Goal: Obtain resource: Download file/media

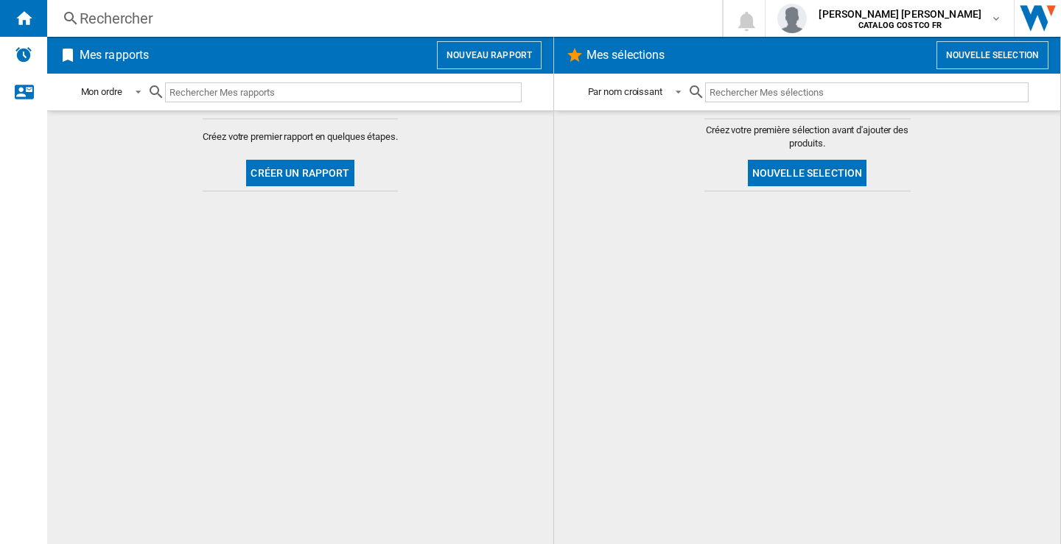
click at [480, 61] on button "Nouveau rapport" at bounding box center [489, 55] width 105 height 28
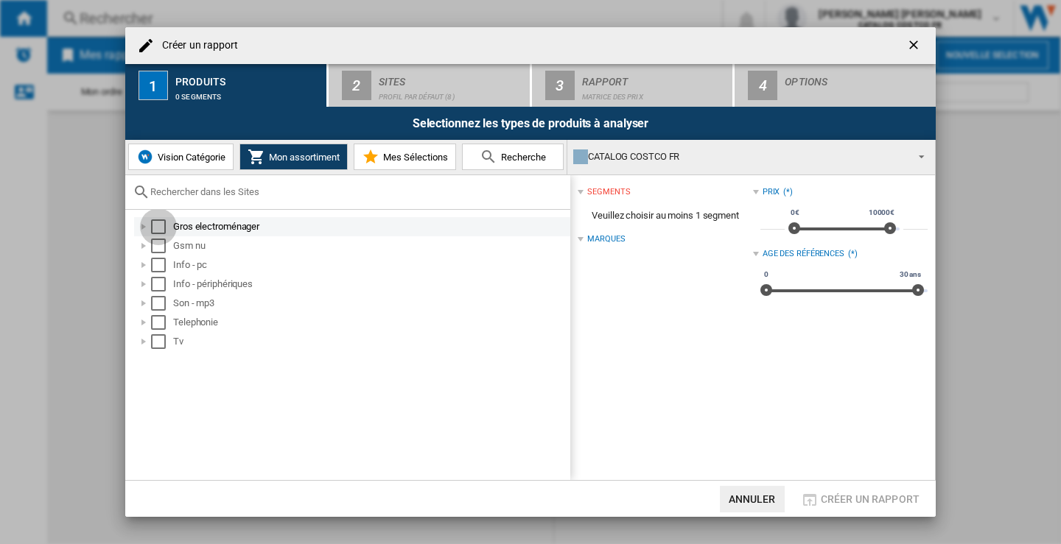
click at [159, 225] on div "Select" at bounding box center [158, 227] width 15 height 15
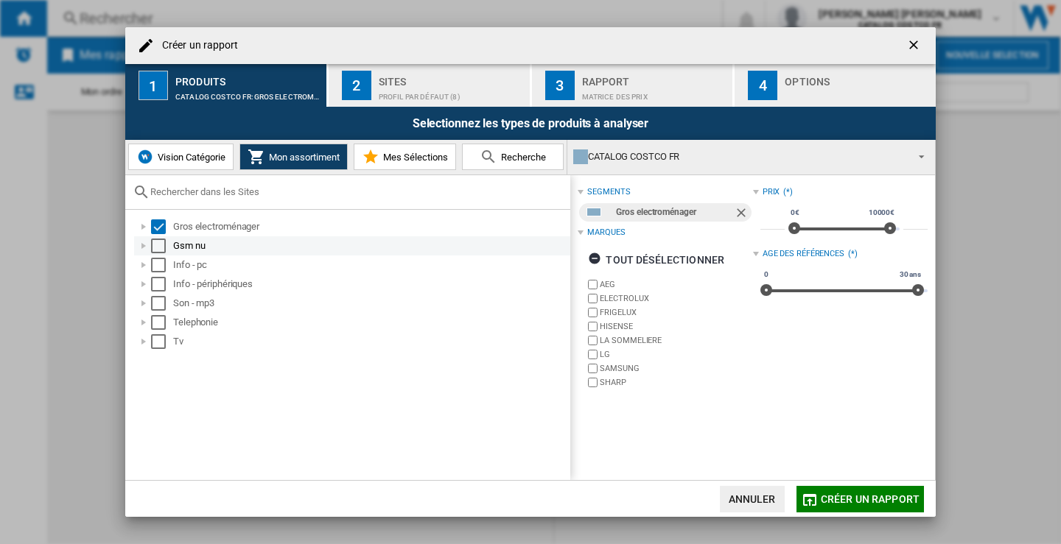
click at [158, 243] on div "Select" at bounding box center [158, 246] width 15 height 15
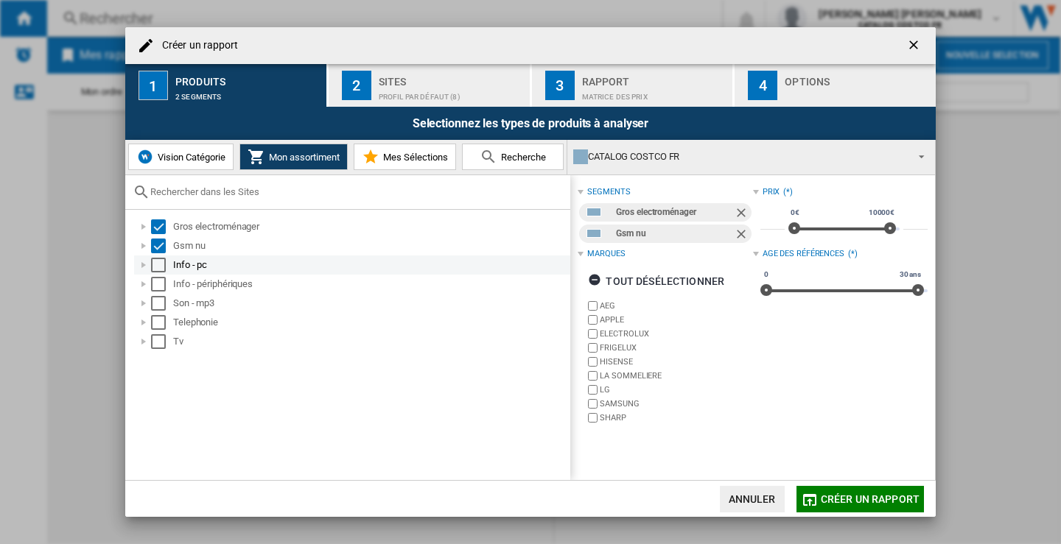
click at [158, 269] on div "Select" at bounding box center [158, 265] width 15 height 15
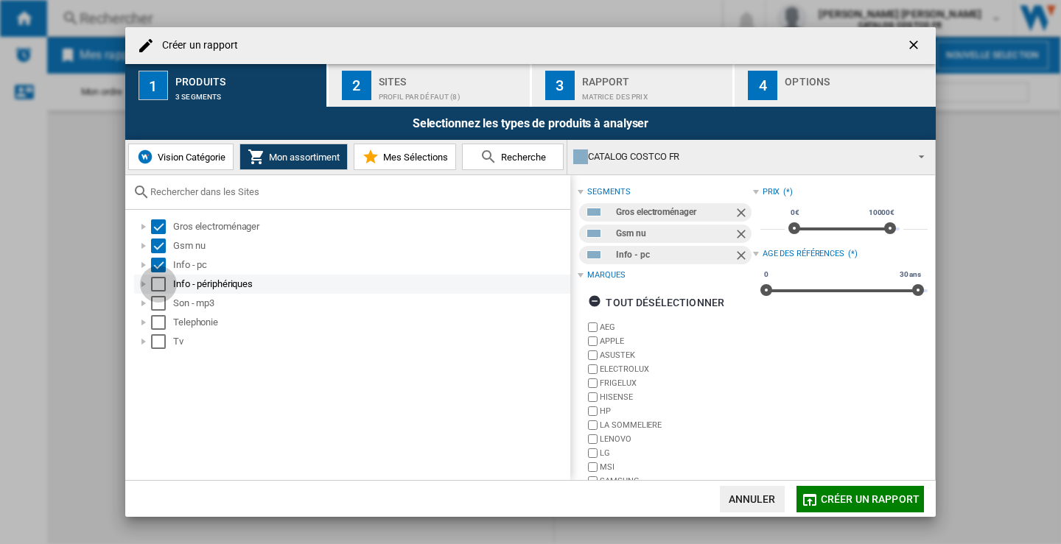
click at [159, 287] on div "Select" at bounding box center [158, 284] width 15 height 15
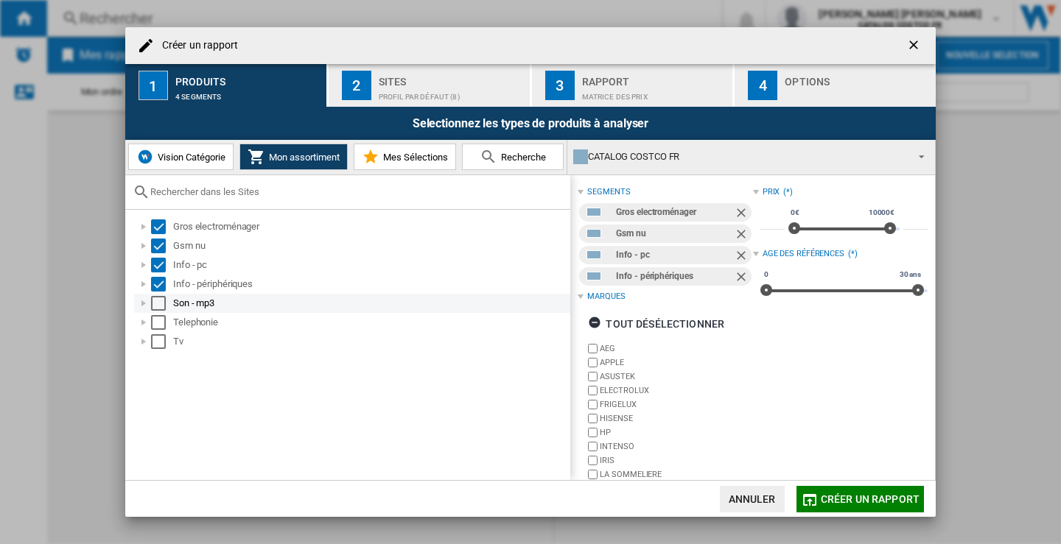
click at [158, 295] on div "Son - mp3" at bounding box center [352, 303] width 436 height 19
click at [160, 305] on div "Select" at bounding box center [158, 303] width 15 height 15
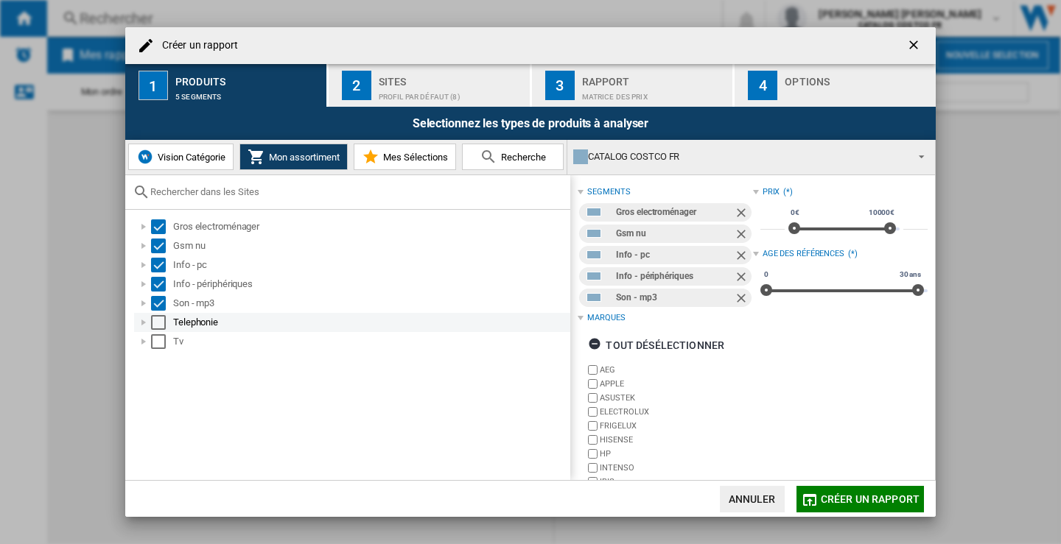
click at [157, 320] on div "Select" at bounding box center [158, 322] width 15 height 15
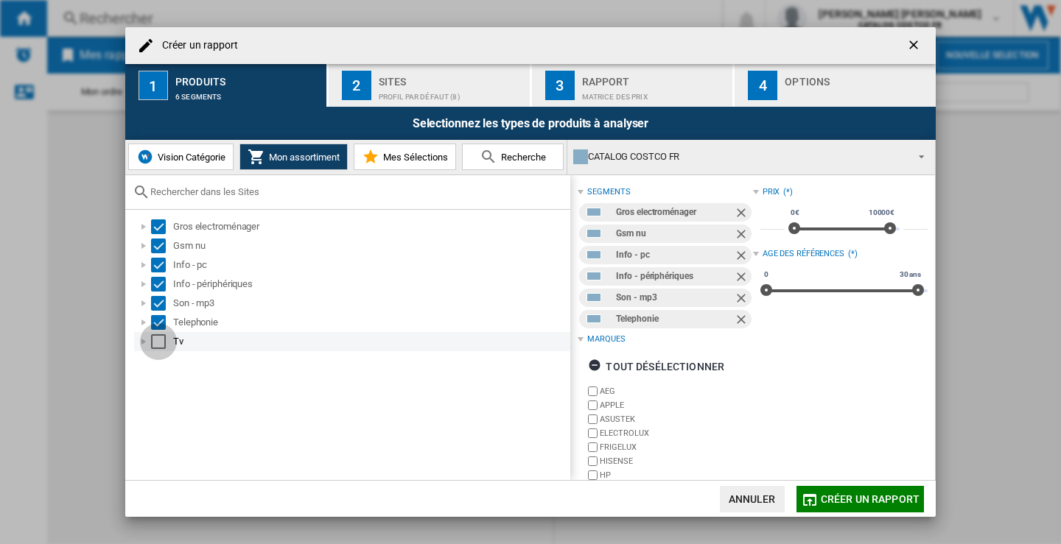
click at [160, 337] on div "Select" at bounding box center [158, 341] width 15 height 15
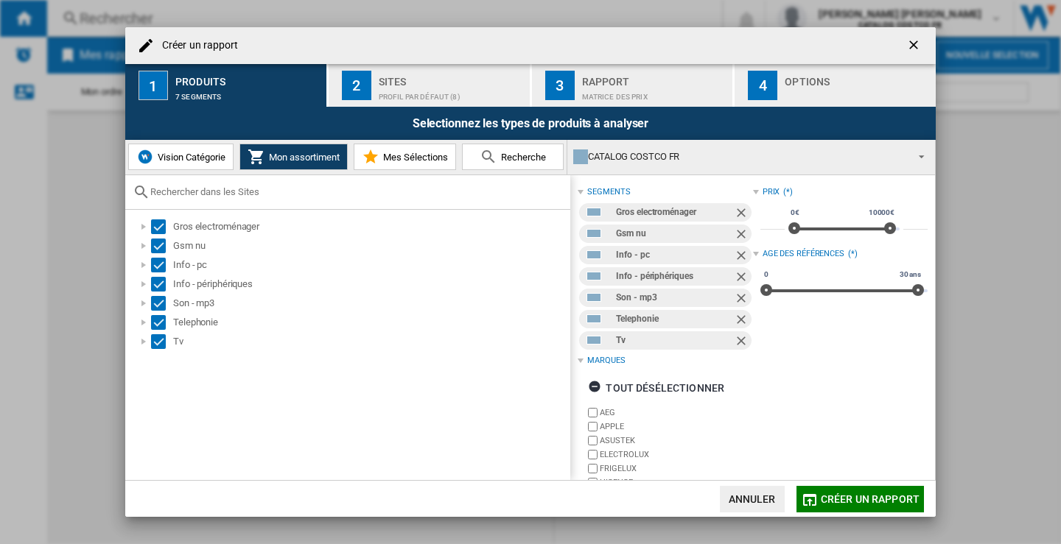
click at [402, 95] on div "Profil par défaut (8)" at bounding box center [451, 92] width 145 height 15
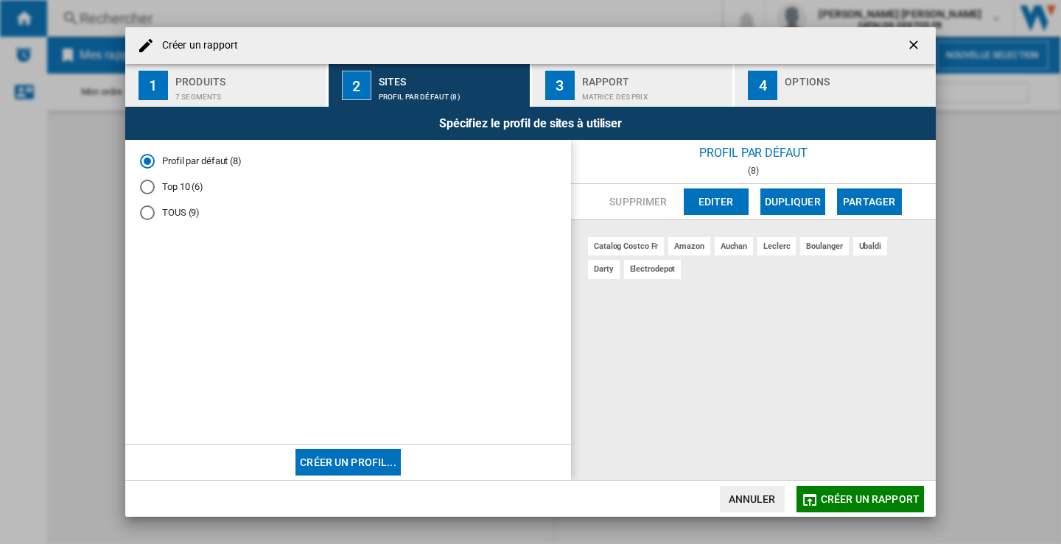
click at [151, 219] on div "TOUS (9)" at bounding box center [147, 213] width 15 height 15
click at [627, 85] on div "Matrice des prix" at bounding box center [654, 92] width 145 height 15
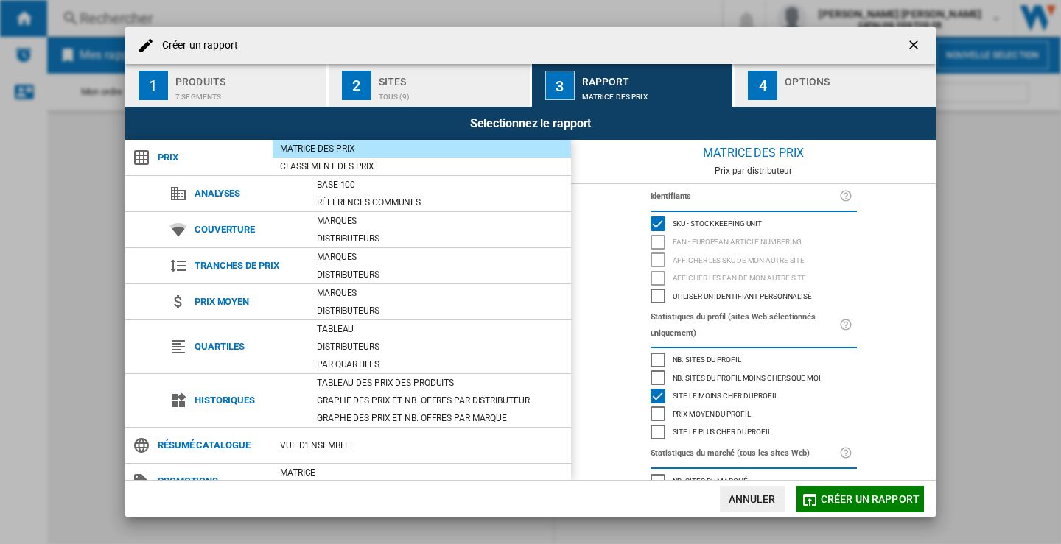
click at [790, 73] on div "Options" at bounding box center [857, 77] width 145 height 15
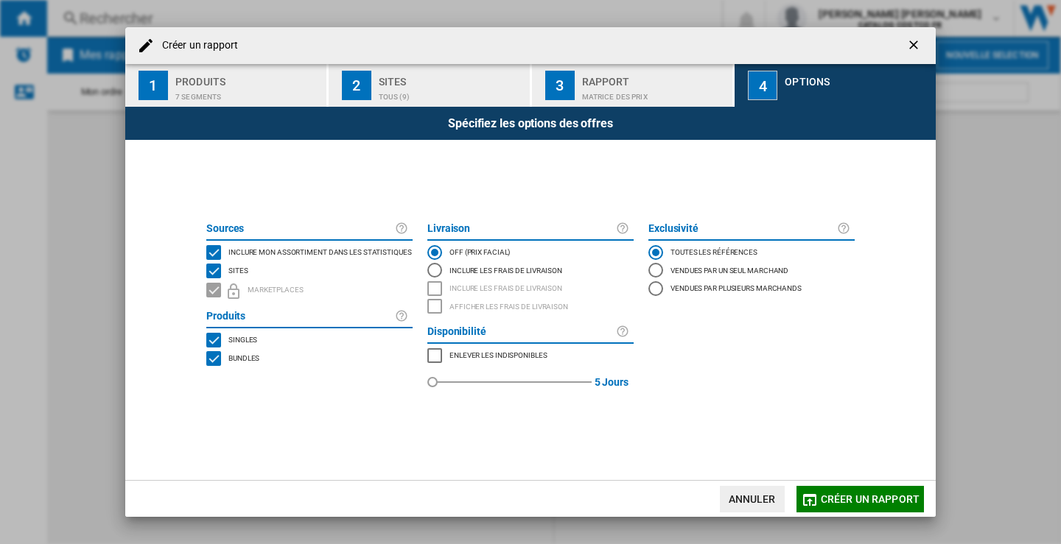
click at [864, 500] on span "Créer un rapport" at bounding box center [870, 500] width 99 height 12
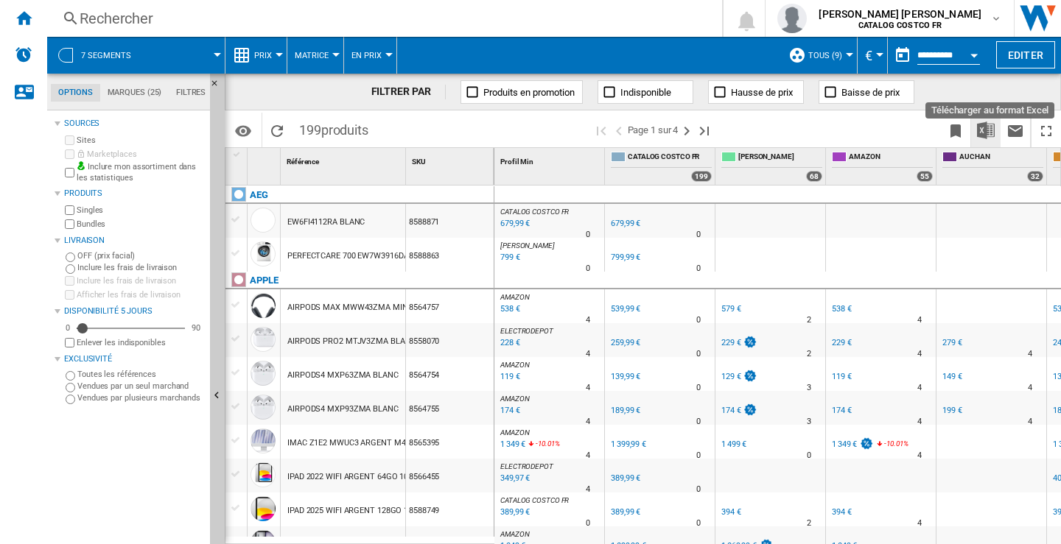
click at [989, 129] on img "Télécharger au format Excel" at bounding box center [986, 131] width 18 height 18
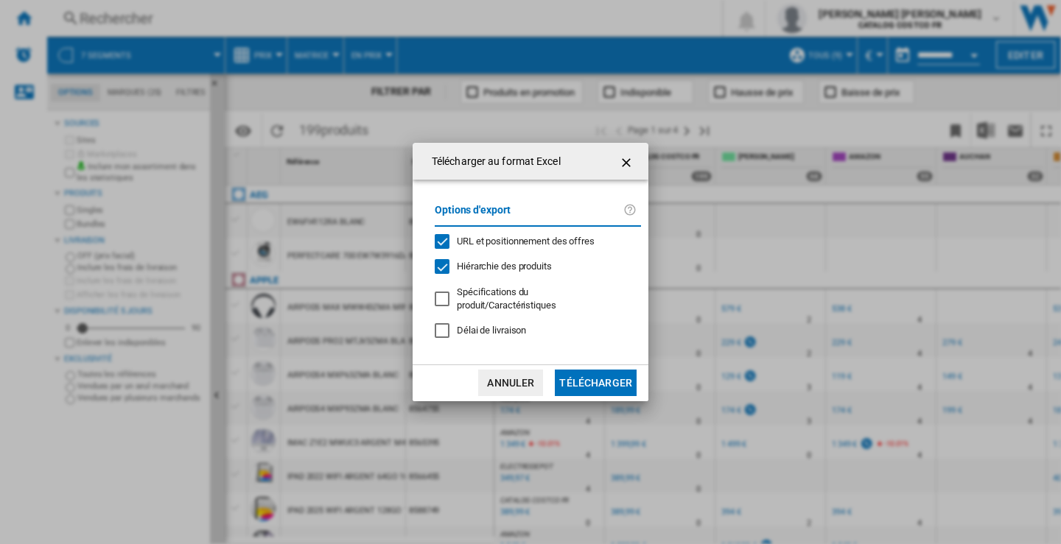
click at [597, 379] on button "Télécharger" at bounding box center [596, 383] width 82 height 27
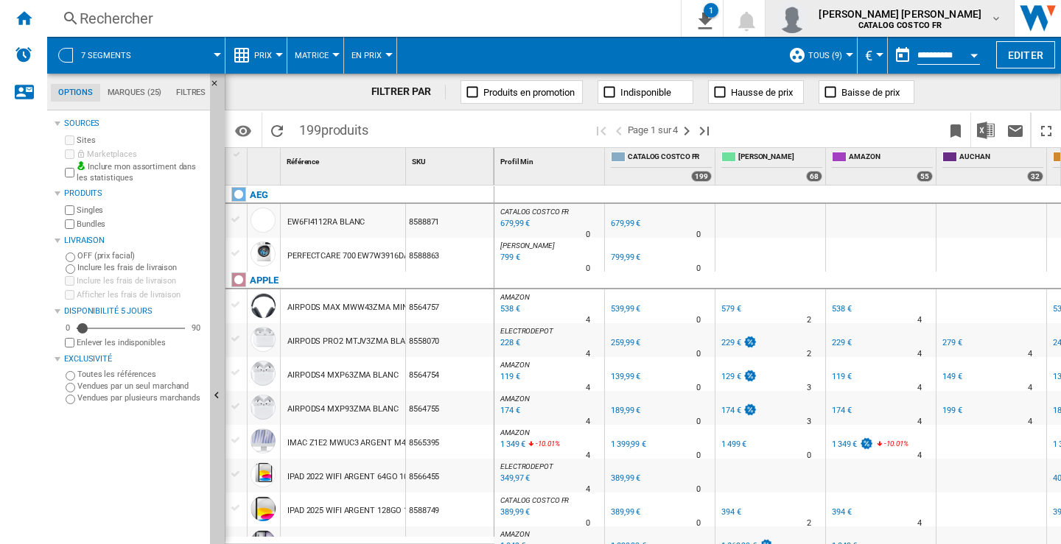
click at [999, 18] on md-icon "button" at bounding box center [996, 19] width 12 height 12
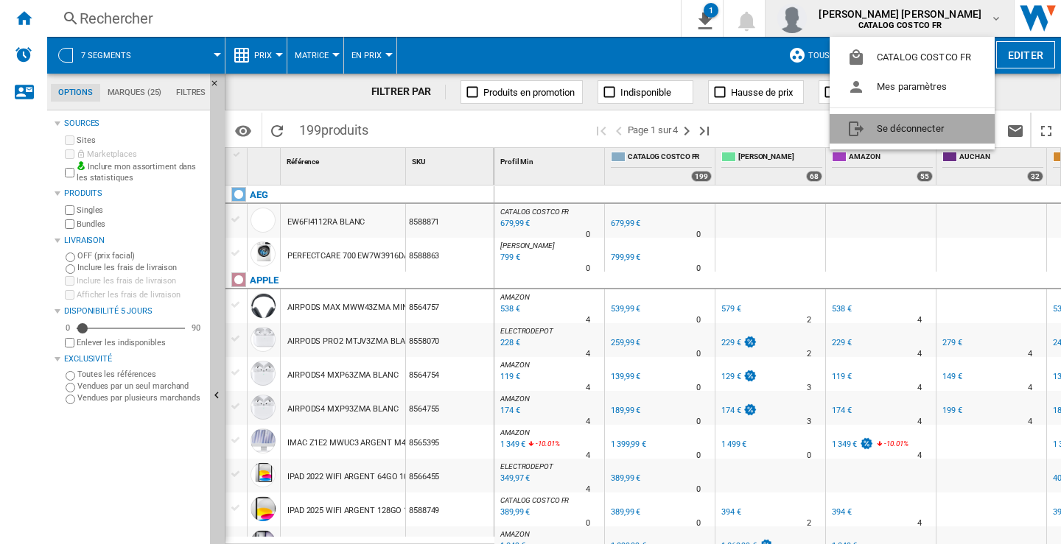
click at [891, 130] on button "Se déconnecter" at bounding box center [911, 128] width 165 height 29
